Goal: Task Accomplishment & Management: Use online tool/utility

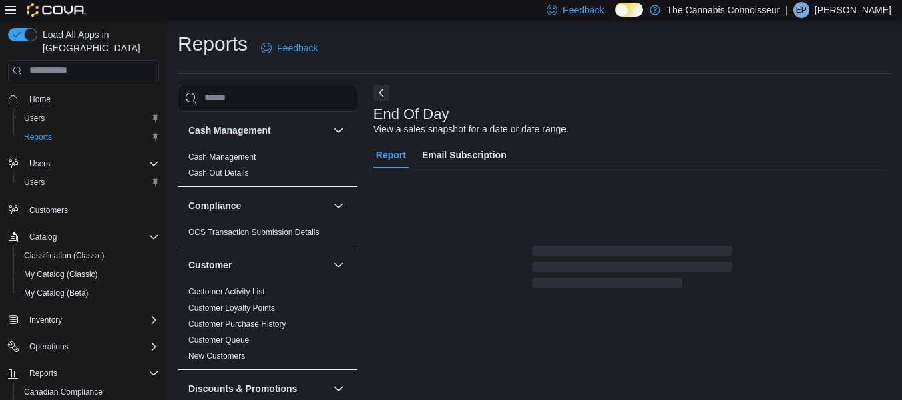
drag, startPoint x: 536, startPoint y: 130, endPoint x: 577, endPoint y: 137, distance: 42.0
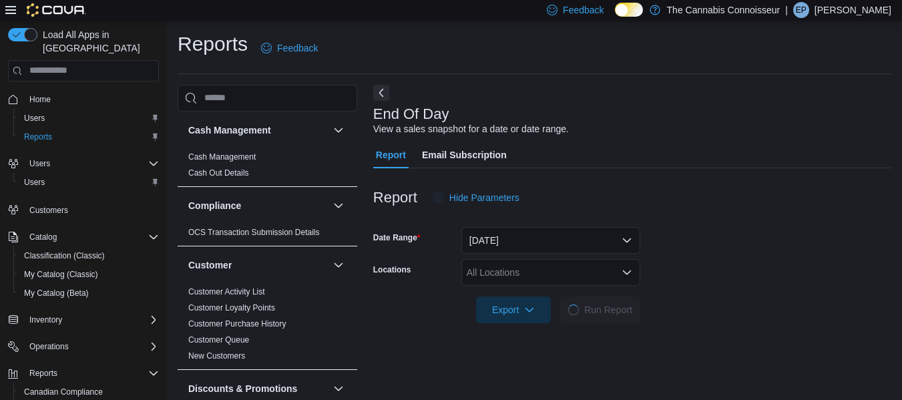
scroll to position [22, 0]
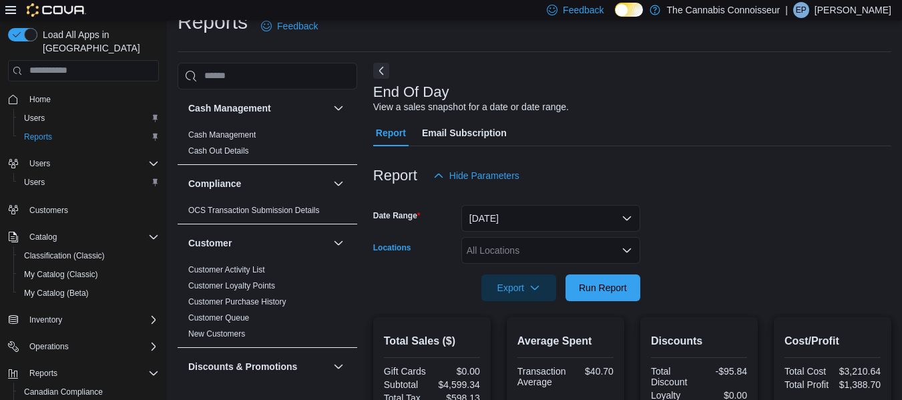
click at [627, 250] on icon "Open list of options" at bounding box center [627, 250] width 11 height 11
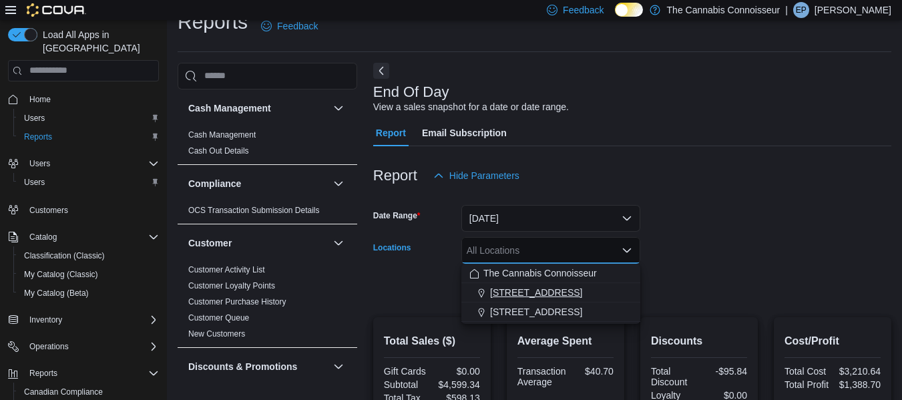
click at [510, 299] on button "[STREET_ADDRESS]" at bounding box center [551, 292] width 179 height 19
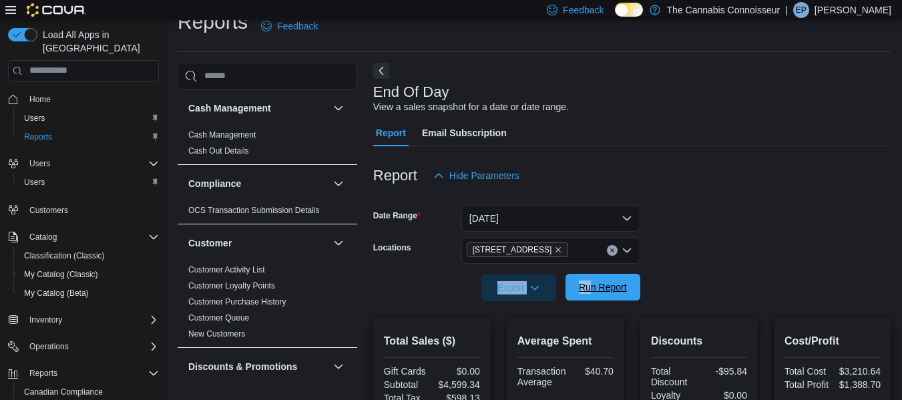
drag, startPoint x: 727, startPoint y: 244, endPoint x: 588, endPoint y: 295, distance: 147.9
click at [588, 295] on form "Date Range Today Locations 2-1874 Scugog Street Export Run Report" at bounding box center [632, 245] width 518 height 112
click at [588, 295] on span "Run Report" at bounding box center [603, 287] width 59 height 27
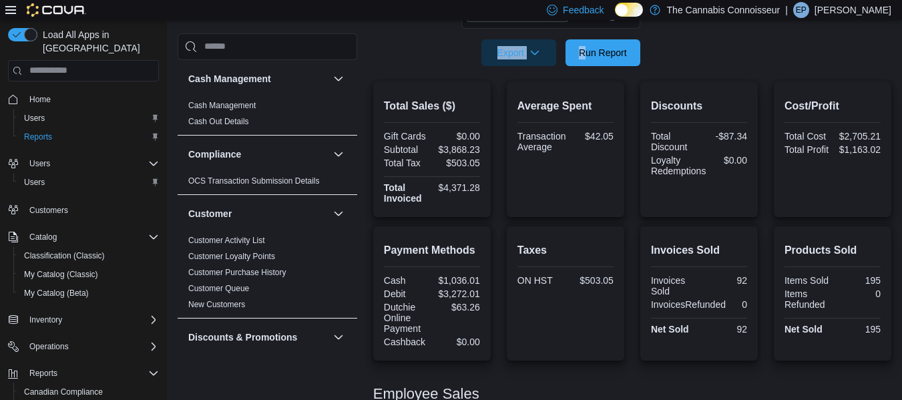
scroll to position [389, 0]
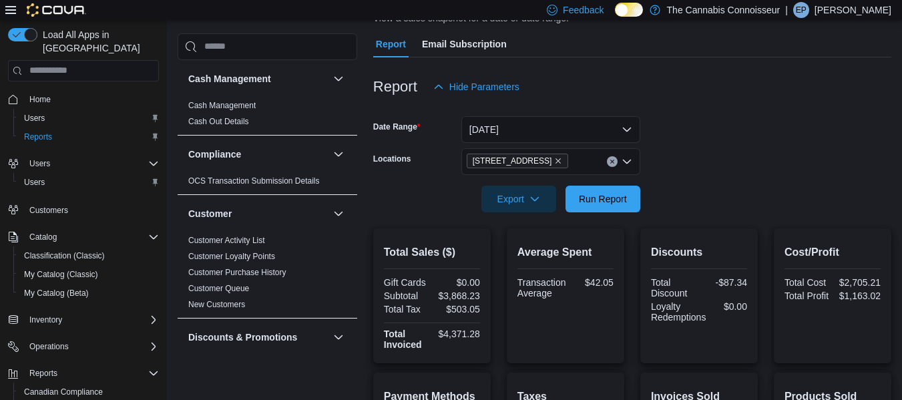
scroll to position [112, 0]
click at [616, 210] on span "Run Report" at bounding box center [603, 197] width 59 height 27
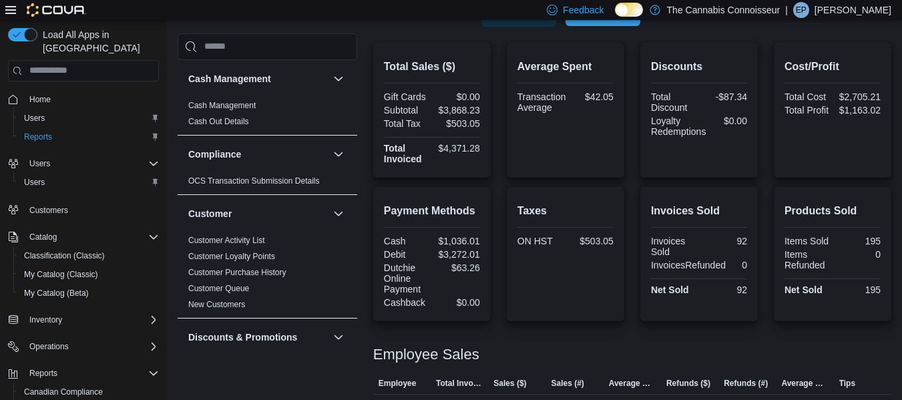
scroll to position [297, 0]
